Goal: Task Accomplishment & Management: Complete application form

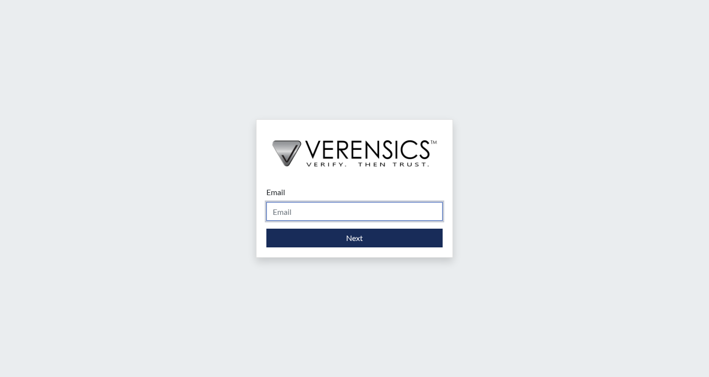
click at [360, 211] on input "Email" at bounding box center [355, 211] width 176 height 19
type input "[EMAIL_ADDRESS][PERSON_NAME][DOMAIN_NAME]"
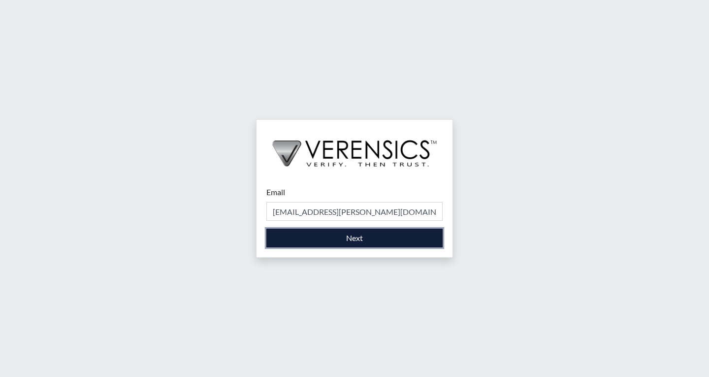
click at [373, 243] on button "Next" at bounding box center [355, 238] width 176 height 19
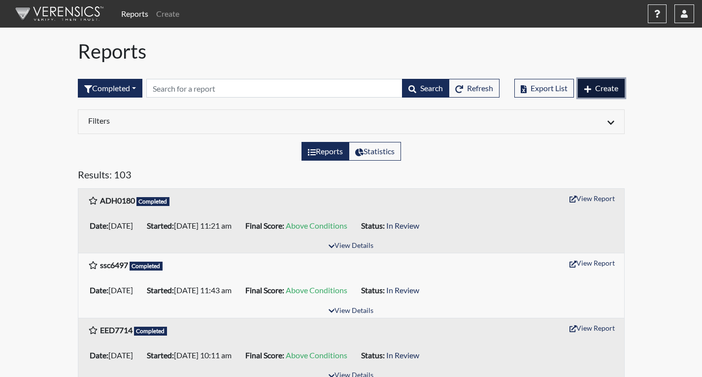
click at [594, 86] on button "Create" at bounding box center [601, 88] width 47 height 19
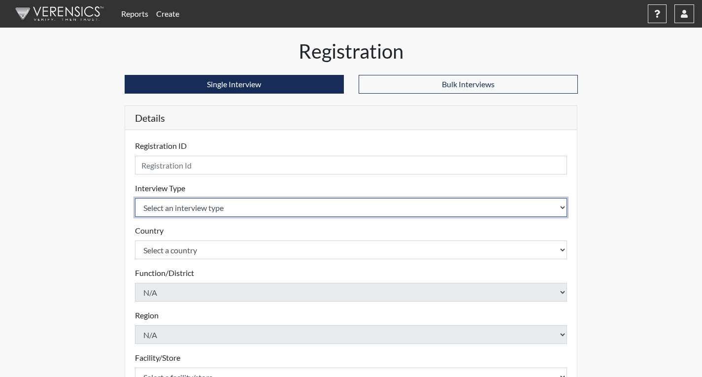
click at [222, 206] on select "Select an interview type Corrections Pre-Employment" at bounding box center [351, 207] width 433 height 19
select select "ff733e93-e1bf-11ea-9c9f-0eff0cf7eb8f"
click at [135, 198] on select "Select an interview type Corrections Pre-Employment" at bounding box center [351, 207] width 433 height 19
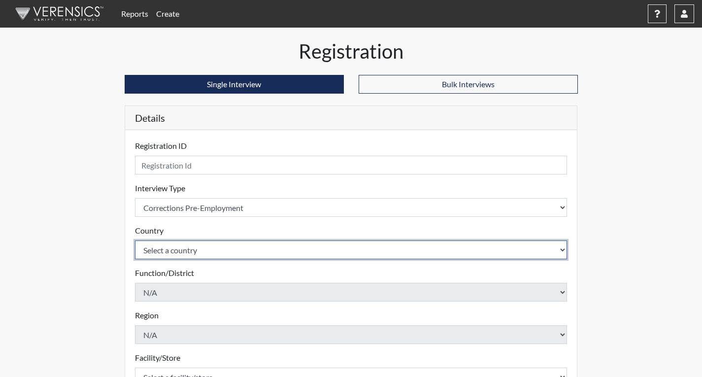
click at [220, 251] on select "Select a country [GEOGRAPHIC_DATA] [GEOGRAPHIC_DATA]" at bounding box center [351, 249] width 433 height 19
select select "united-states-of-[GEOGRAPHIC_DATA]"
click at [135, 240] on select "Select a country [GEOGRAPHIC_DATA] [GEOGRAPHIC_DATA]" at bounding box center [351, 249] width 433 height 19
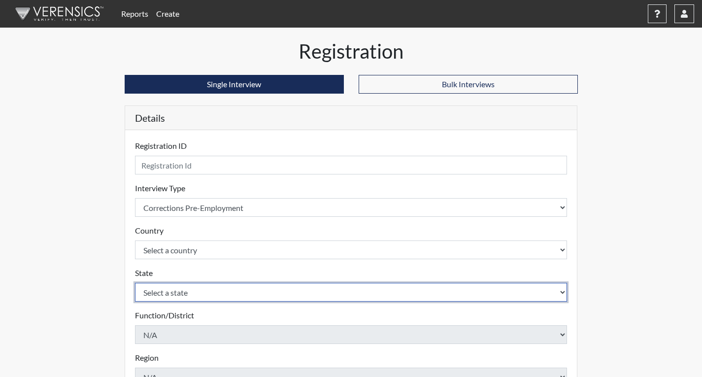
click at [197, 294] on select "Select a state [US_STATE] [US_STATE] [US_STATE] [US_STATE] [US_STATE] [US_STATE…" at bounding box center [351, 292] width 433 height 19
select select "GA"
click at [135, 283] on select "Select a state [US_STATE] [US_STATE] [US_STATE] [US_STATE] [US_STATE] [US_STATE…" at bounding box center [351, 292] width 433 height 19
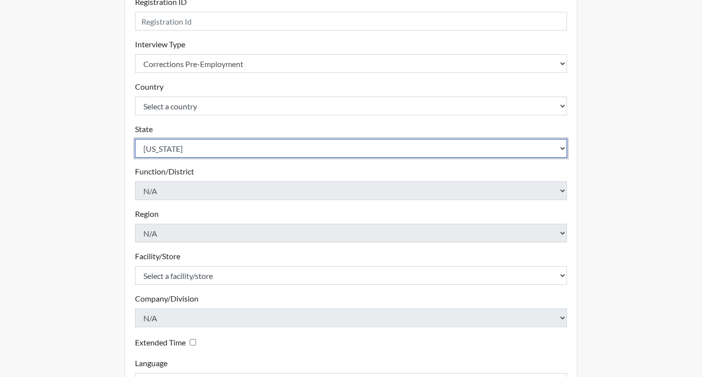
scroll to position [148, 0]
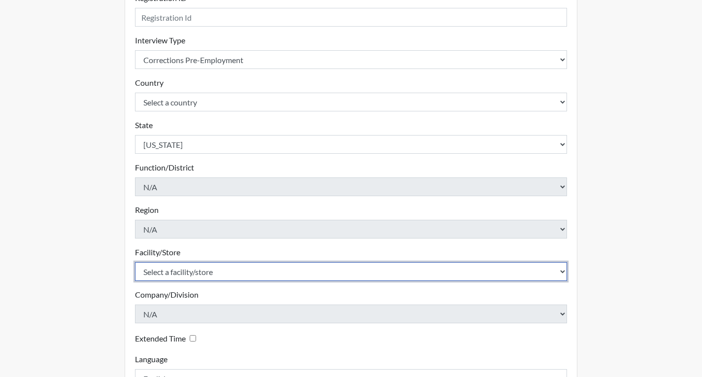
click at [259, 279] on select "Select a facility/store Coastal SP" at bounding box center [351, 271] width 433 height 19
select select "1ca32380-6dc3-48c7-adf5-9eb7d7284c70"
click at [135, 262] on select "Select a facility/store Coastal SP" at bounding box center [351, 271] width 433 height 19
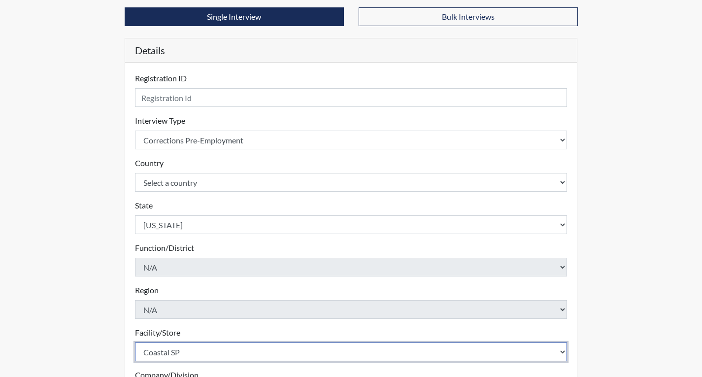
scroll to position [0, 0]
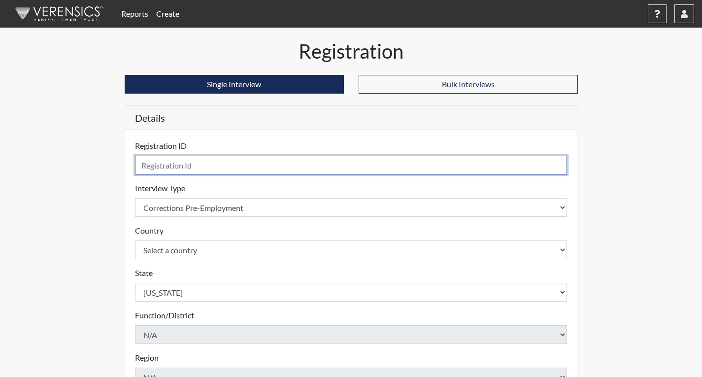
click at [242, 173] on input "text" at bounding box center [351, 165] width 433 height 19
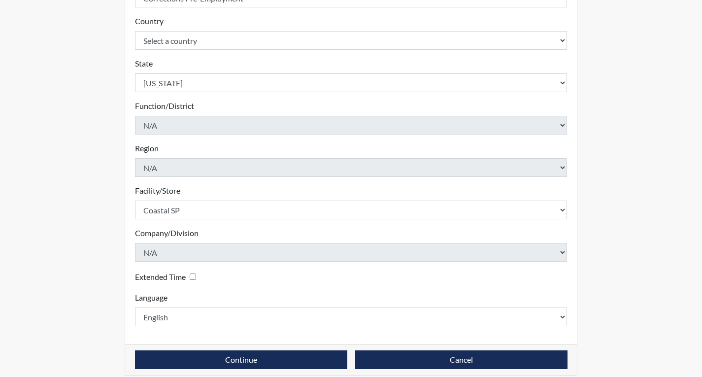
scroll to position [220, 0]
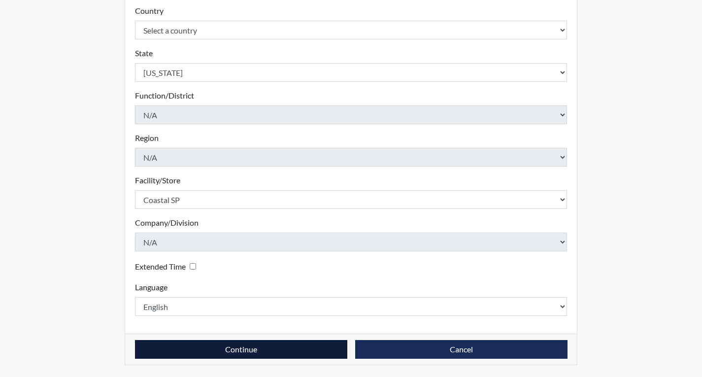
type input "lmm1629"
click at [263, 348] on button "Continue" at bounding box center [241, 349] width 212 height 19
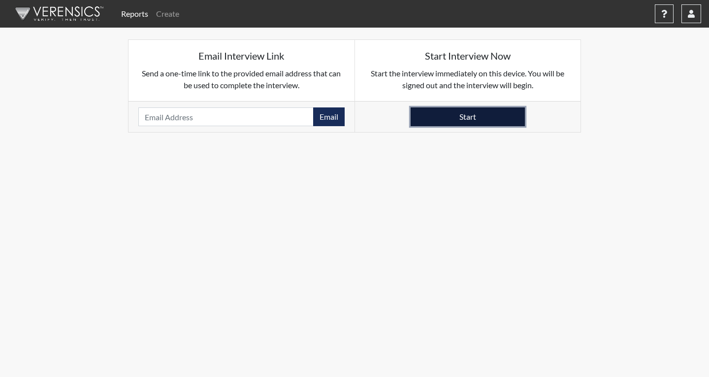
click at [434, 118] on button "Start" at bounding box center [468, 116] width 114 height 19
